Goal: Task Accomplishment & Management: Use online tool/utility

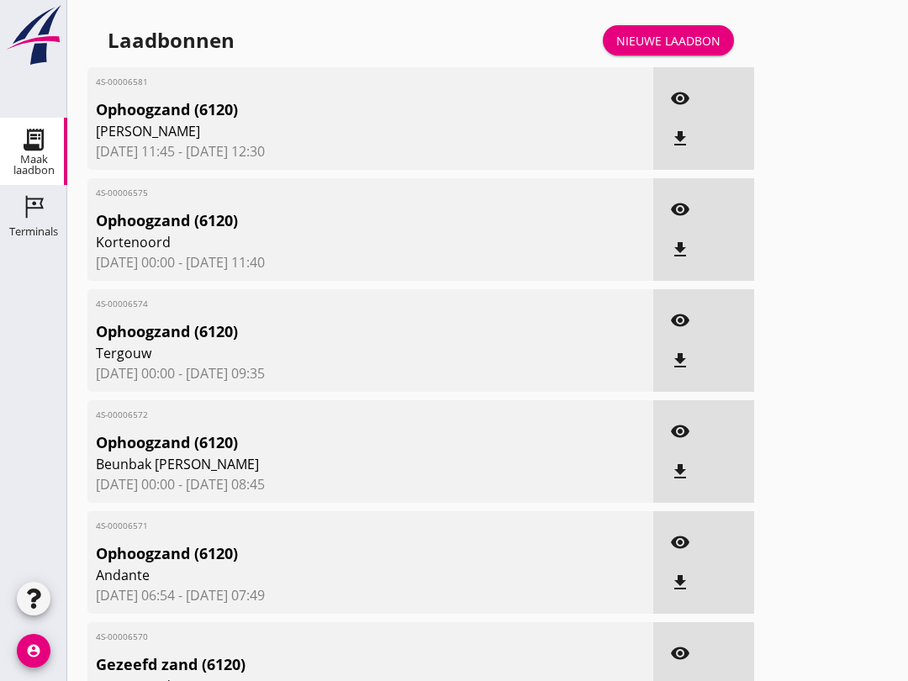
click at [2, 217] on link "Terminals Terminals" at bounding box center [33, 218] width 67 height 67
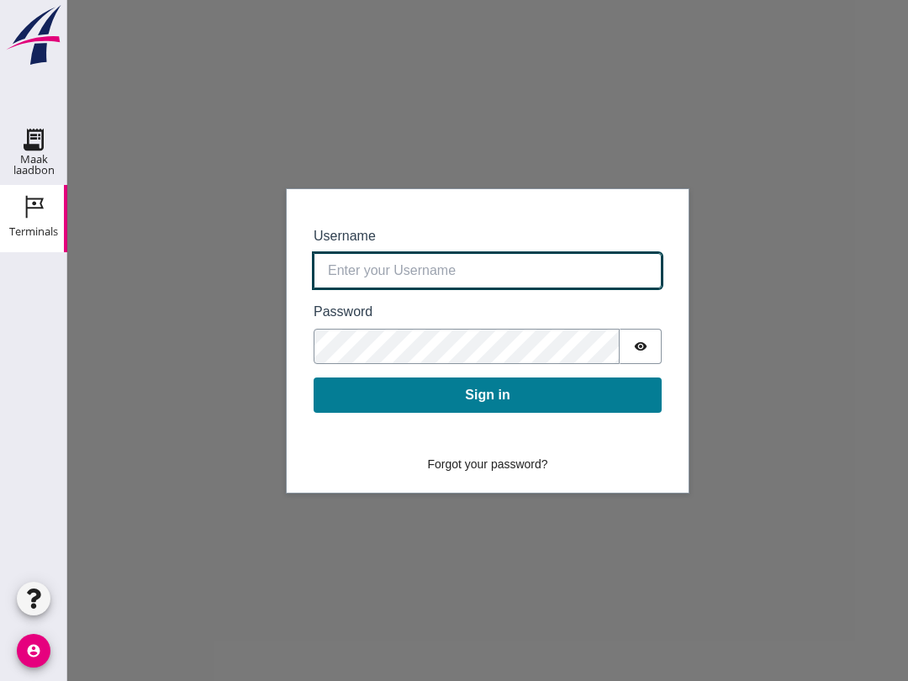
click at [373, 253] on input "Username" at bounding box center [488, 270] width 348 height 35
type input "[EMAIL_ADDRESS][DOMAIN_NAME]"
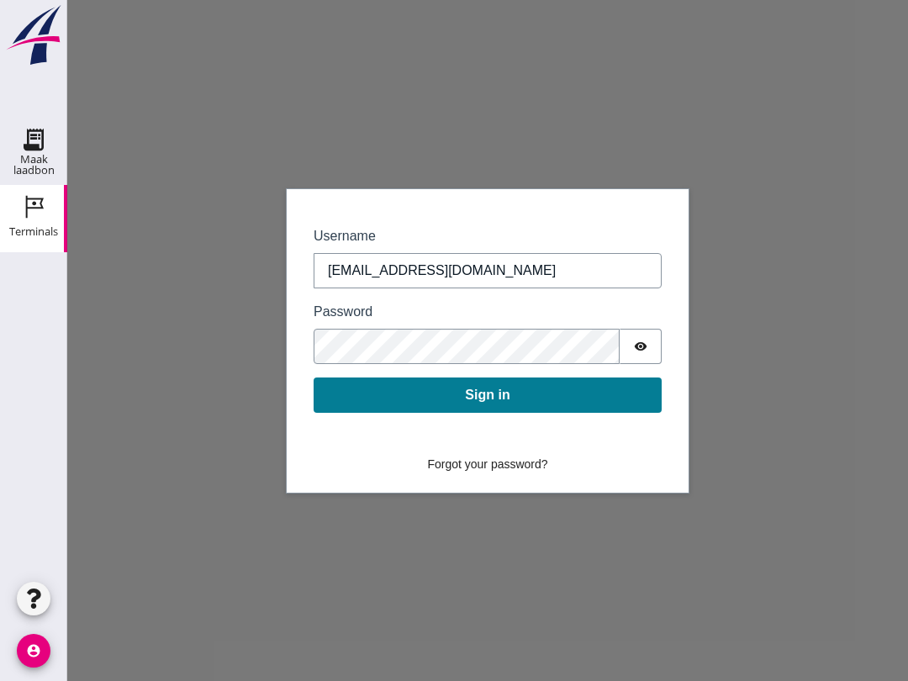
click at [487, 400] on button "Sign in" at bounding box center [488, 394] width 348 height 35
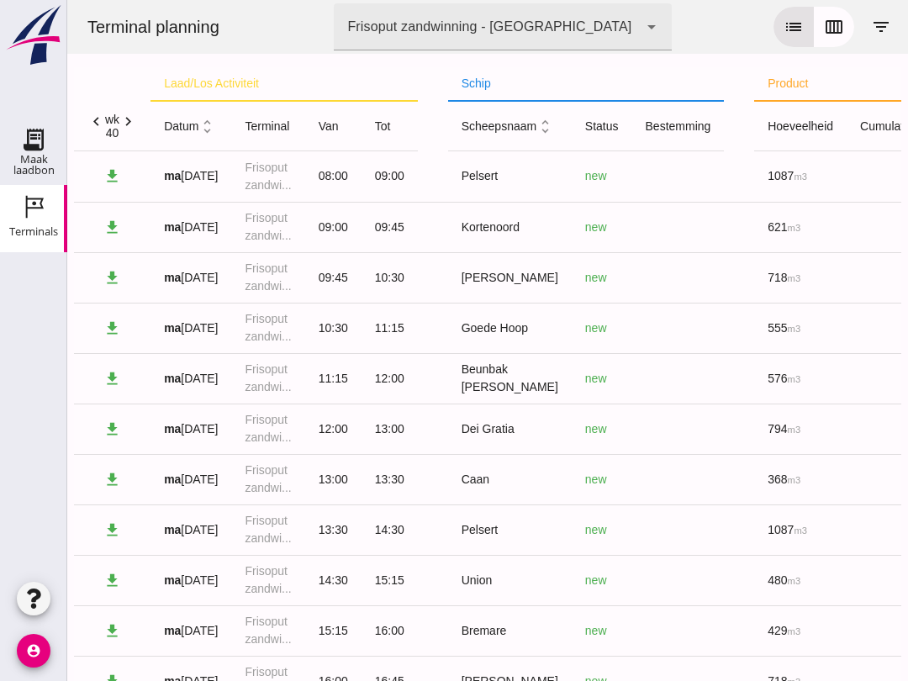
click at [831, 28] on icon "calendar_view_week" at bounding box center [834, 27] width 20 height 20
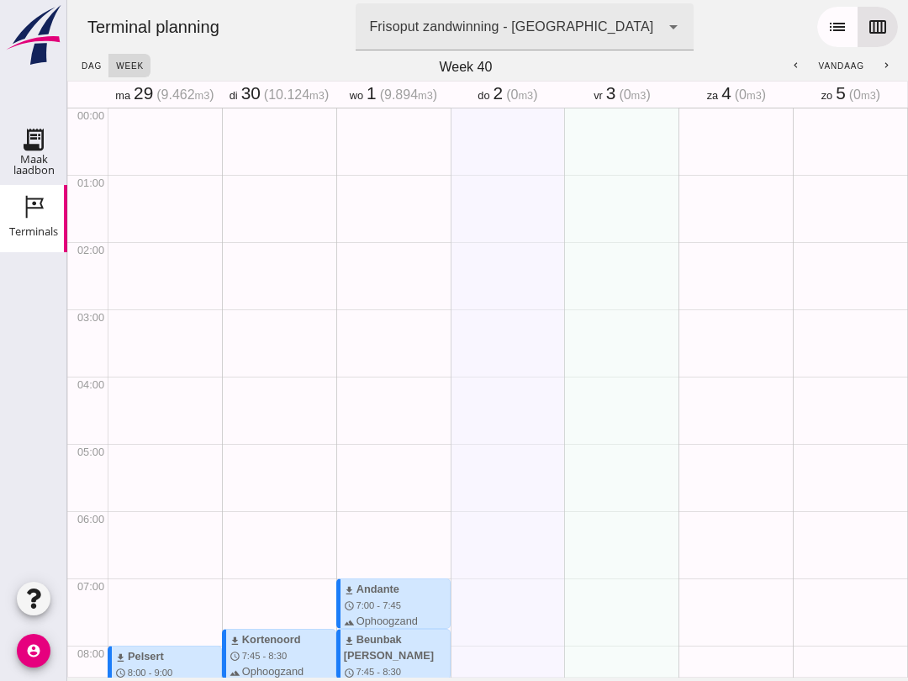
click at [6, 129] on link "Maak laadbon Maak laadbon" at bounding box center [33, 151] width 67 height 67
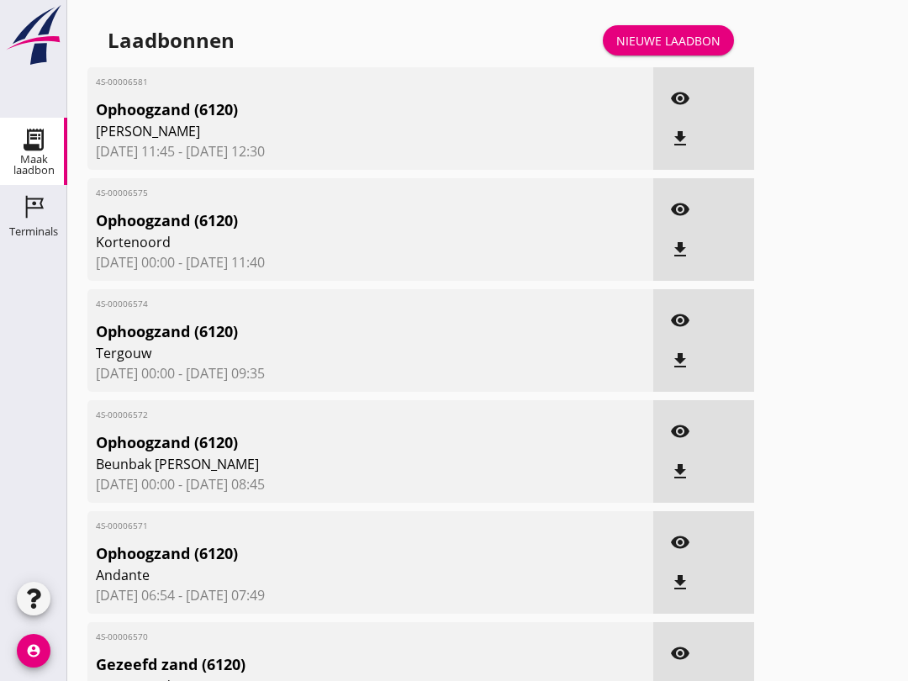
click at [19, 208] on div "Terminals" at bounding box center [33, 206] width 40 height 27
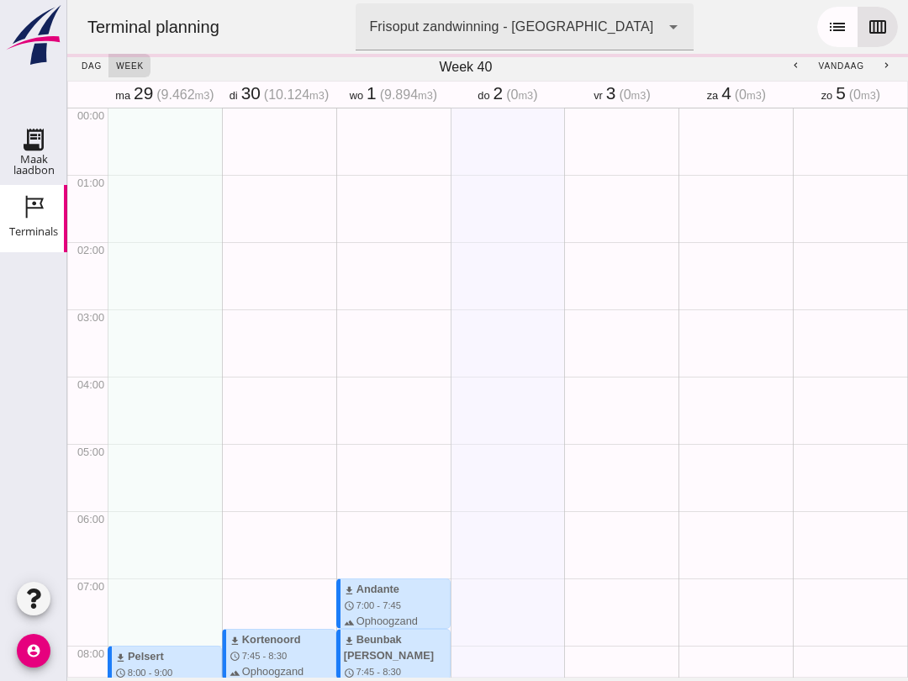
click at [34, 161] on div "Maak laadbon" at bounding box center [33, 165] width 67 height 22
